Goal: Task Accomplishment & Management: Complete application form

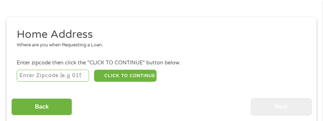
scroll to position [98, 0]
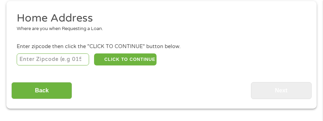
click at [24, 58] on input "number" at bounding box center [53, 60] width 72 height 12
type input "54601"
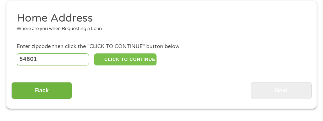
click at [122, 61] on button "CLICK TO CONTINUE" at bounding box center [125, 60] width 62 height 12
type input "54601"
type input "La Crosse"
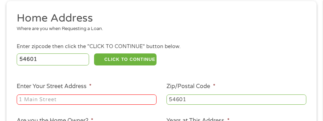
click at [26, 101] on input "Enter Your Street Address *" at bounding box center [87, 100] width 140 height 11
type input "[STREET_ADDRESS] M Trlr 28"
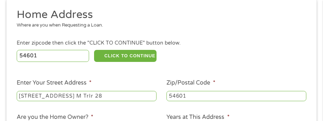
scroll to position [139, 0]
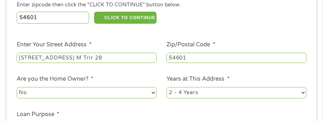
click at [114, 91] on select "No Yes" at bounding box center [87, 92] width 140 height 11
select select "yes"
click at [17, 88] on select "No Yes" at bounding box center [87, 92] width 140 height 11
click at [289, 95] on select "1 Year or less 1 - 2 Years 2 - 4 Years Over 4 Years" at bounding box center [236, 92] width 140 height 11
select select "60months"
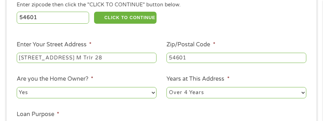
click at [166, 88] on select "1 Year or less 1 - 2 Years 2 - 4 Years Over 4 Years" at bounding box center [236, 92] width 140 height 11
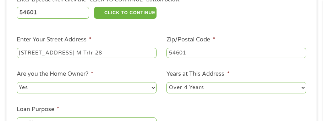
scroll to position [187, 0]
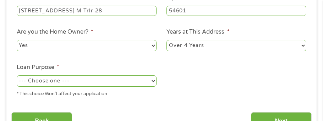
click at [33, 81] on select "--- Choose one --- Pay Bills Debt Consolidation Home Improvement Major Purchase…" at bounding box center [87, 81] width 140 height 11
select select "medicalexpenses"
click at [17, 76] on select "--- Choose one --- Pay Bills Debt Consolidation Home Improvement Major Purchase…" at bounding box center [87, 81] width 140 height 11
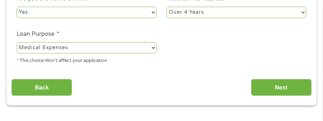
scroll to position [221, 0]
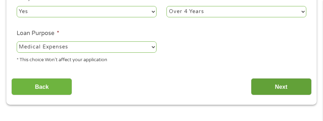
click at [278, 88] on input "Next" at bounding box center [281, 86] width 61 height 17
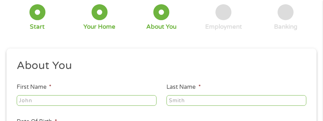
scroll to position [59, 0]
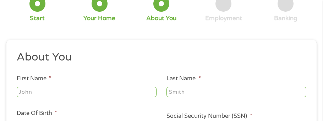
click at [19, 91] on input "First Name *" at bounding box center [87, 92] width 140 height 11
type input "[PERSON_NAME]"
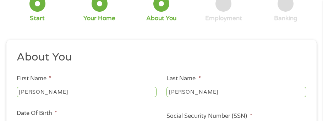
type input "[EMAIL_ADDRESS][DOMAIN_NAME]"
type input "[PHONE_NUMBER]"
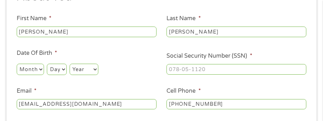
scroll to position [121, 0]
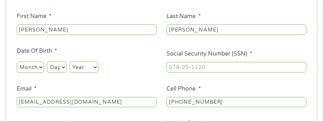
click at [21, 64] on select "Month 1 2 3 4 5 6 7 8 9 10 11 12" at bounding box center [30, 67] width 27 height 11
select select "2"
click at [17, 62] on select "Month 1 2 3 4 5 6 7 8 9 10 11 12" at bounding box center [30, 67] width 27 height 11
click at [60, 61] on div "Day Day 1 2 3 4 5 6 7 8 9 10 11 12 13 14 15 16 17 18 19 20 21 22 23 24 25 26 27…" at bounding box center [57, 67] width 20 height 14
click at [56, 66] on select "Day 1 2 3 4 5 6 7 8 9 10 11 12 13 14 15 16 17 18 19 20 21 22 23 24 25 26 27 28 …" at bounding box center [57, 67] width 20 height 11
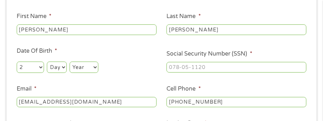
select select "6"
click at [47, 62] on select "Day 1 2 3 4 5 6 7 8 9 10 11 12 13 14 15 16 17 18 19 20 21 22 23 24 25 26 27 28 …" at bounding box center [57, 67] width 20 height 11
click at [80, 64] on select "Year [DATE] 2006 2005 2004 2003 2002 2001 2000 1999 1998 1997 1996 1995 1994 19…" at bounding box center [84, 67] width 29 height 11
select select "1958"
click at [70, 62] on select "Year [DATE] 2006 2005 2004 2003 2002 2001 2000 1999 1998 1997 1996 1995 1994 19…" at bounding box center [84, 67] width 29 height 11
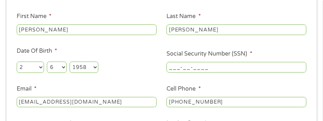
click at [169, 68] on input "___-__-____" at bounding box center [236, 67] width 140 height 11
type input "479-74-3906"
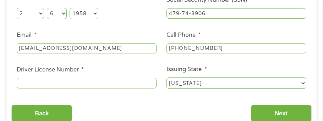
scroll to position [175, 0]
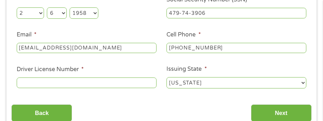
click at [23, 84] on input "Driver License Number *" at bounding box center [87, 83] width 140 height 11
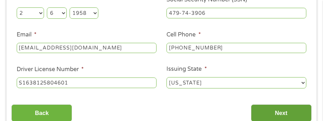
type input "S1638125804601"
click at [259, 112] on input "Next" at bounding box center [281, 113] width 61 height 17
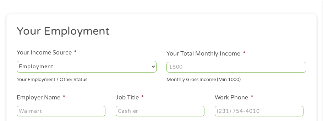
scroll to position [88, 0]
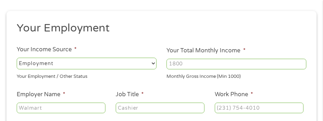
click at [116, 61] on select "--- Choose one --- Employment [DEMOGRAPHIC_DATA] Benefits" at bounding box center [87, 63] width 140 height 11
select select "benefits"
click at [17, 58] on select "--- Choose one --- Employment [DEMOGRAPHIC_DATA] Benefits" at bounding box center [87, 63] width 140 height 11
type input "Other"
type input "[PHONE_NUMBER]"
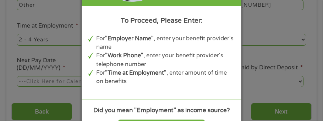
scroll to position [232, 0]
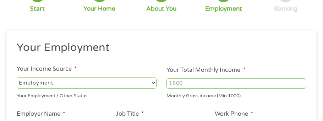
scroll to position [86, 0]
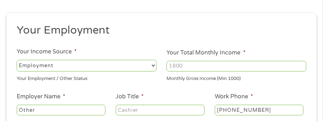
click at [91, 66] on select "--- Choose one --- Employment [DEMOGRAPHIC_DATA] Benefits" at bounding box center [87, 65] width 140 height 11
select select "benefits"
click at [17, 60] on select "--- Choose one --- Employment [DEMOGRAPHIC_DATA] Benefits" at bounding box center [87, 65] width 140 height 11
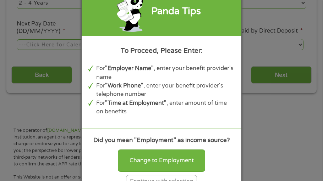
scroll to position [229, 0]
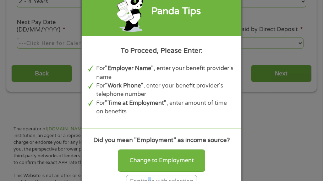
click at [149, 177] on div "Continue with selection" at bounding box center [161, 181] width 71 height 13
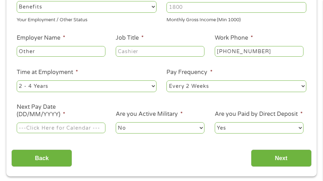
scroll to position [58, 0]
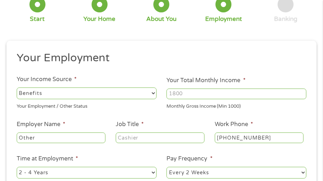
click at [169, 93] on input "Your Total Monthly Income *" at bounding box center [236, 94] width 140 height 11
type input "4400"
click at [38, 137] on input "Other" at bounding box center [61, 138] width 89 height 11
type input "O"
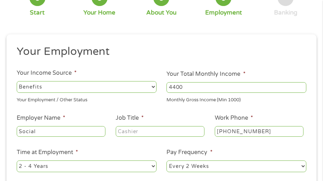
scroll to position [61, 0]
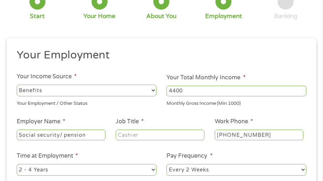
type input "Social security/ pension"
click at [129, 136] on input "Job Title *" at bounding box center [160, 135] width 89 height 11
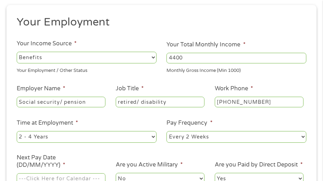
scroll to position [107, 0]
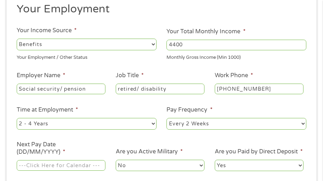
type input "retired/ disability"
click at [104, 126] on select "--- Choose one --- 1 Year or less 1 - 2 Years 2 - 4 Years Over 4 Years" at bounding box center [87, 123] width 140 height 11
select select "60months"
click at [17, 119] on select "--- Choose one --- 1 Year or less 1 - 2 Years 2 - 4 Years Over 4 Years" at bounding box center [87, 123] width 140 height 11
click at [221, 125] on select "--- Choose one --- Every 2 Weeks Every Week Monthly Semi-Monthly" at bounding box center [236, 123] width 140 height 11
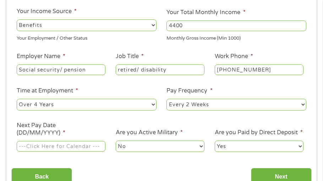
scroll to position [131, 0]
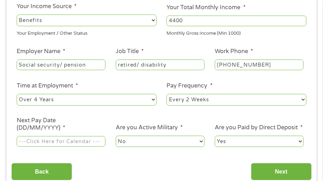
click at [220, 98] on select "--- Choose one --- Every 2 Weeks Every Week Monthly Semi-Monthly" at bounding box center [236, 99] width 140 height 11
select select "semimonthly"
click at [166, 94] on select "--- Choose one --- Every 2 Weeks Every Week Monthly Semi-Monthly" at bounding box center [236, 99] width 140 height 11
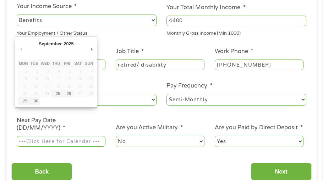
click at [23, 142] on input "Next Pay Date (DD/MM/YYYY) *" at bounding box center [61, 141] width 89 height 11
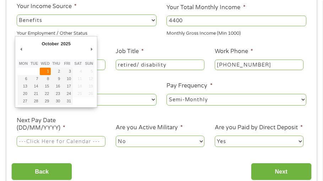
type input "[DATE]"
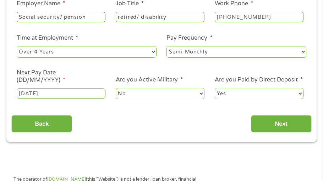
scroll to position [186, 0]
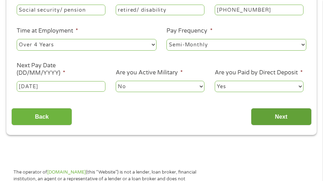
click at [281, 120] on input "Next" at bounding box center [281, 116] width 61 height 17
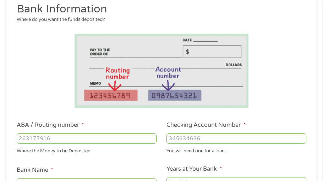
scroll to position [121, 0]
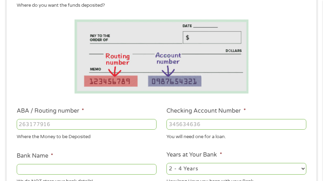
click at [18, 121] on input "ABA / Routing number *" at bounding box center [87, 124] width 140 height 11
type input "291881083"
type input "GOVERNMENT EMPLY C U"
type input "291881083"
click at [170, 123] on input "Checking Account Number *" at bounding box center [236, 124] width 140 height 11
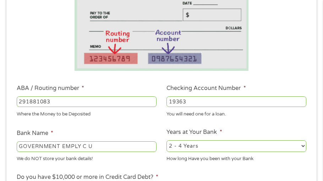
scroll to position [148, 0]
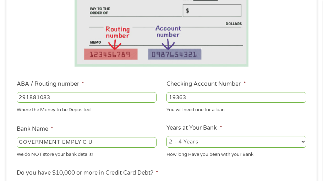
type input "19363"
click at [219, 141] on select "2 - 4 Years 6 - 12 Months 1 - 2 Years Over 4 Years" at bounding box center [236, 141] width 140 height 11
select select "24months"
click at [166, 136] on select "2 - 4 Years 6 - 12 Months 1 - 2 Years Over 4 Years" at bounding box center [236, 141] width 140 height 11
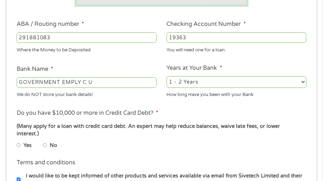
scroll to position [211, 0]
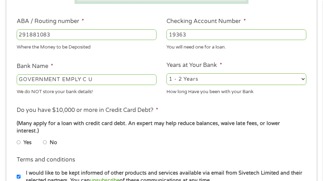
click at [15, 136] on li "Do you have $10,000 or more in Credit Card Debt? * (Many apply for a loan with …" at bounding box center [161, 128] width 300 height 45
click at [18, 138] on input "Yes" at bounding box center [19, 142] width 4 height 9
radio input "true"
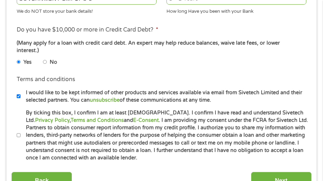
scroll to position [292, 0]
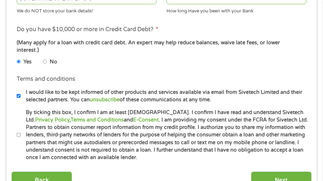
click at [20, 131] on input "By ticking this box, I confirm I am at least [DEMOGRAPHIC_DATA]. I confirm I ha…" at bounding box center [19, 135] width 4 height 9
checkbox input "true"
click at [298, 175] on input "Next" at bounding box center [281, 180] width 61 height 17
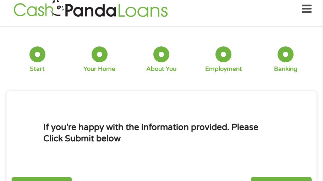
scroll to position [28, 0]
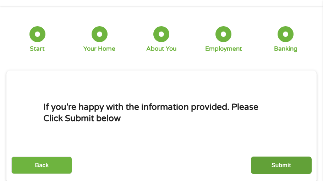
click at [291, 163] on input "Submit" at bounding box center [281, 165] width 61 height 17
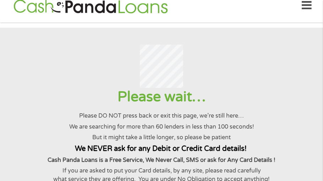
scroll to position [0, 0]
